Goal: Information Seeking & Learning: Learn about a topic

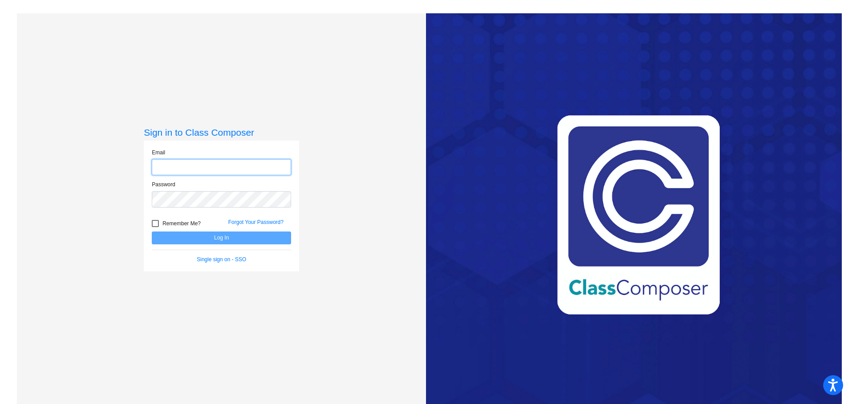
type input "lcombs@cvs.k12.mi.us"
click at [201, 237] on button "Log In" at bounding box center [221, 238] width 139 height 13
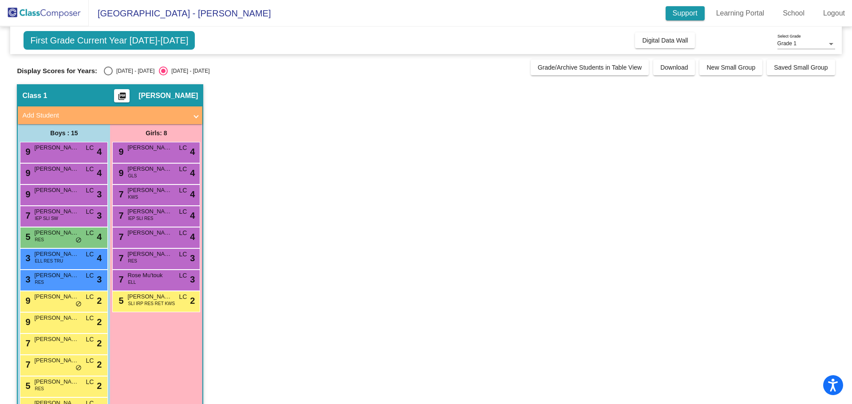
click at [676, 14] on link "Support" at bounding box center [684, 13] width 39 height 14
click at [733, 10] on link "Learning Portal" at bounding box center [740, 13] width 63 height 14
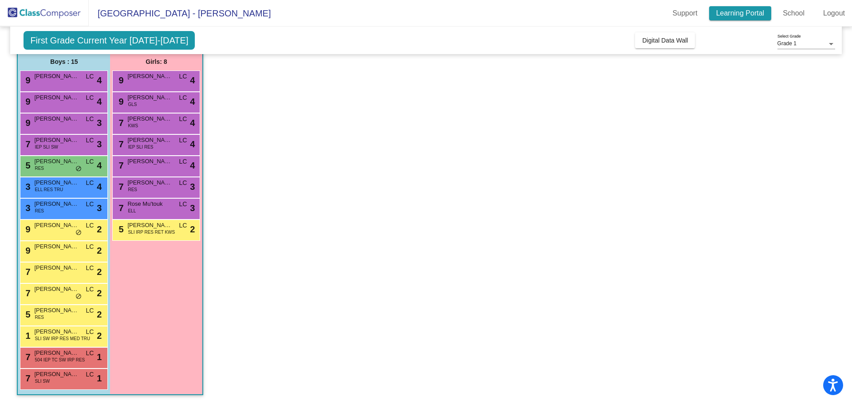
click at [735, 14] on link "Learning Portal" at bounding box center [740, 13] width 63 height 14
